Goal: Information Seeking & Learning: Learn about a topic

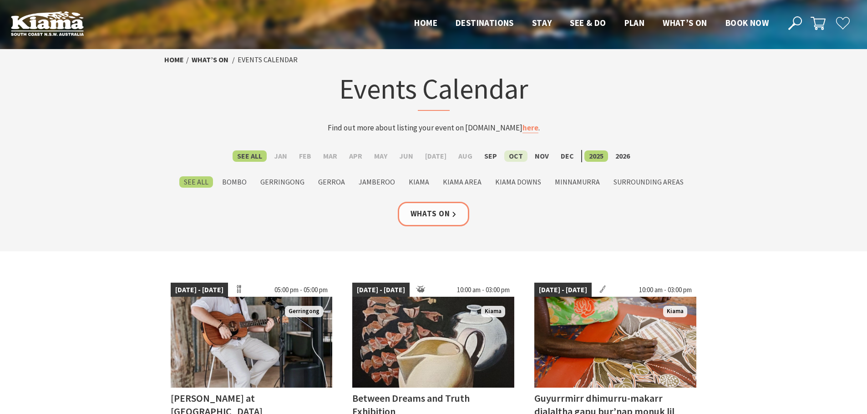
click at [504, 155] on label "Oct" at bounding box center [515, 156] width 23 height 11
click at [0, 0] on input "Oct" at bounding box center [0, 0] width 0 height 0
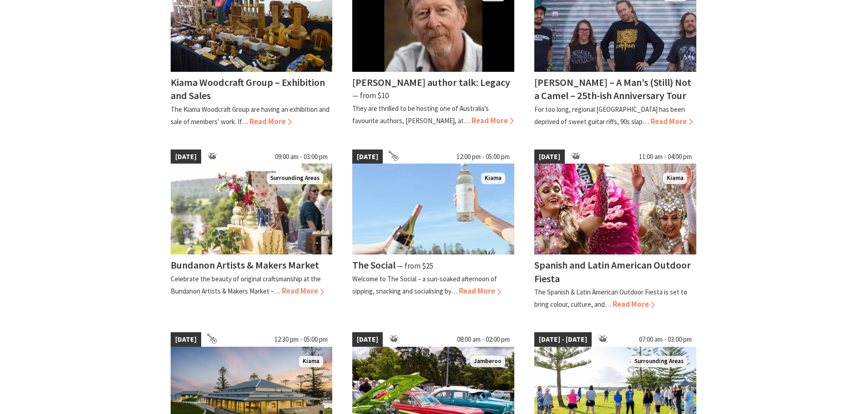
scroll to position [318, 0]
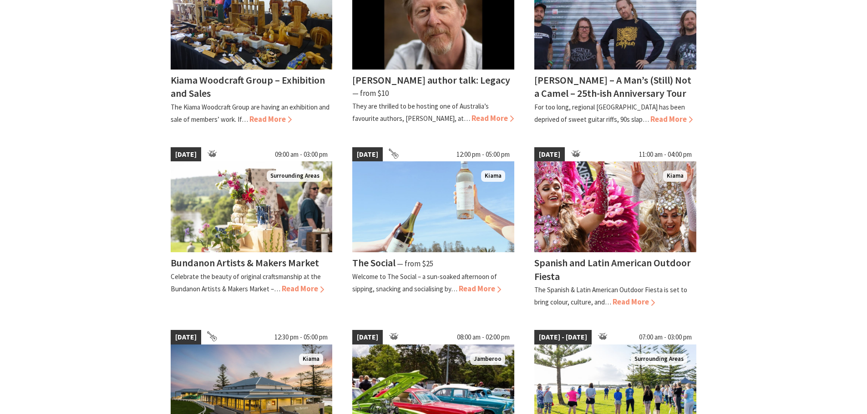
click at [761, 197] on section "02 Oct 25 - 08 Oct 25 09:00 am - 04:00 pm Kiama Kiama Woodcraft Group – Exhibit…" at bounding box center [433, 241] width 867 height 617
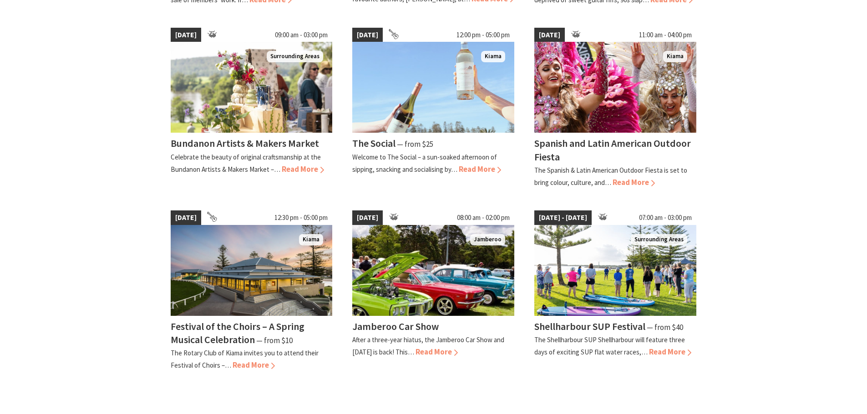
scroll to position [455, 0]
